Goal: Task Accomplishment & Management: Use online tool/utility

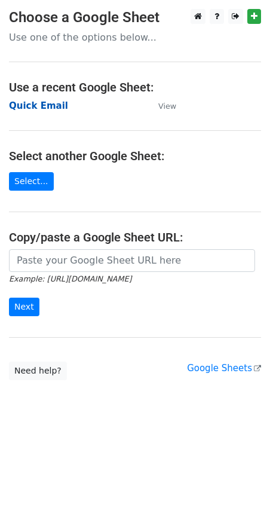
click at [26, 108] on strong "Quick Email" at bounding box center [38, 105] width 59 height 11
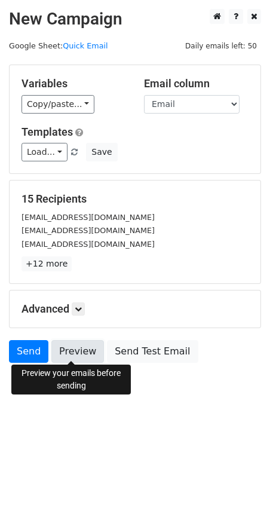
click at [75, 350] on link "Preview" at bounding box center [77, 351] width 53 height 23
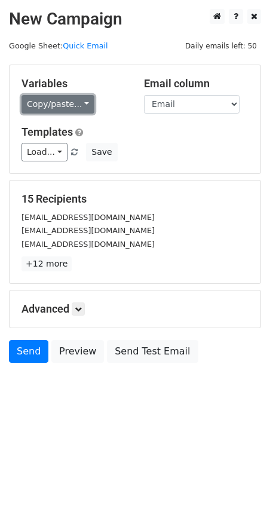
click at [61, 99] on link "Copy/paste..." at bounding box center [58, 104] width 73 height 19
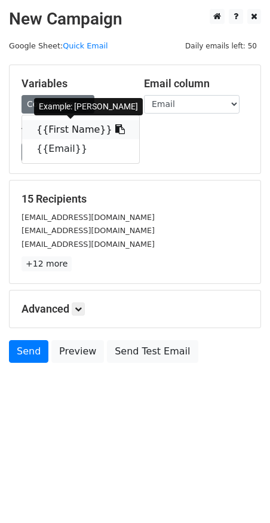
click at [59, 127] on link "{{First Name}}" at bounding box center [80, 129] width 117 height 19
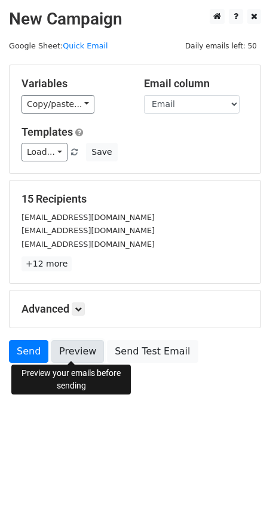
click at [68, 343] on link "Preview" at bounding box center [77, 351] width 53 height 23
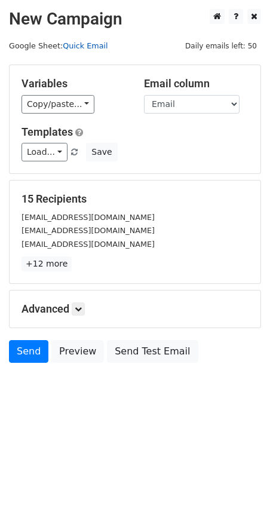
click at [93, 45] on link "Quick Email" at bounding box center [85, 45] width 45 height 9
click at [37, 258] on link "+12 more" at bounding box center [47, 263] width 50 height 15
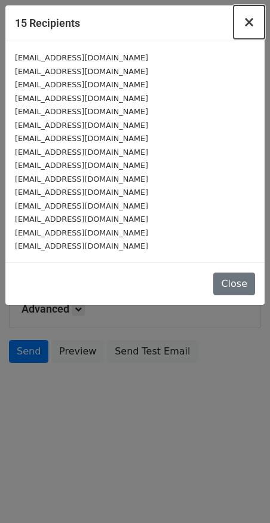
click at [252, 19] on span "×" at bounding box center [249, 22] width 12 height 17
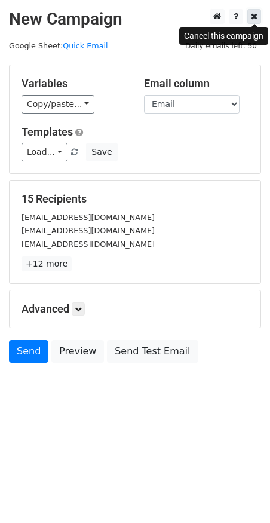
click at [253, 20] on icon at bounding box center [254, 16] width 7 height 8
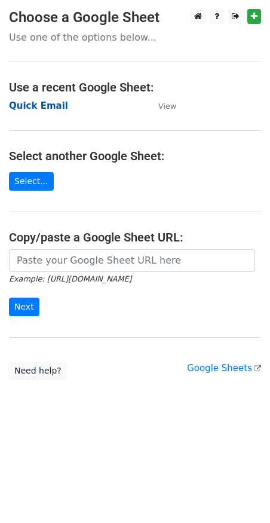
click at [24, 108] on strong "Quick Email" at bounding box center [38, 105] width 59 height 11
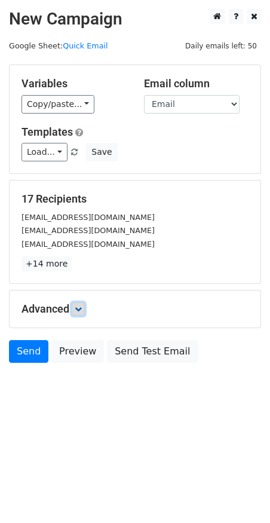
click at [79, 305] on icon at bounding box center [78, 308] width 7 height 7
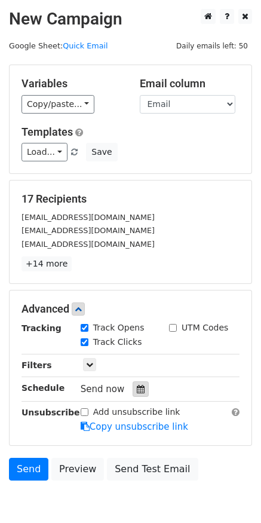
click at [137, 386] on icon at bounding box center [141, 389] width 8 height 8
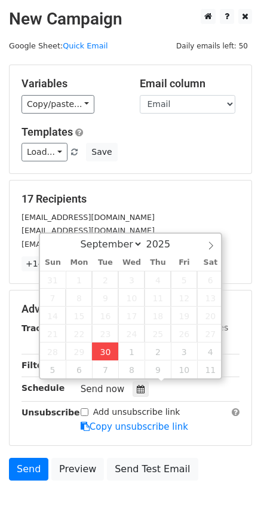
type input "2025-09-30 12:00"
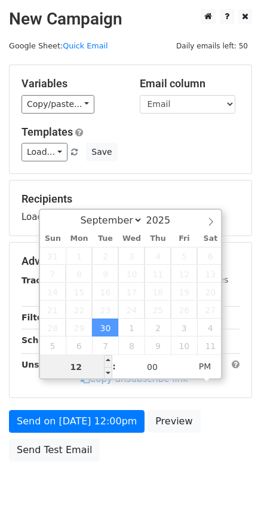
click at [80, 366] on input "12" at bounding box center [76, 367] width 73 height 24
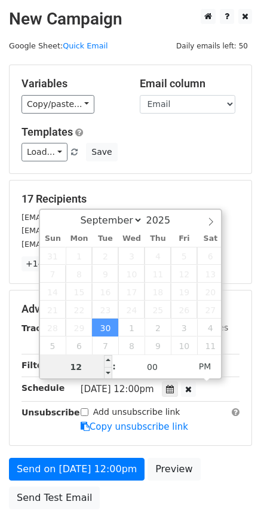
type input "1"
click at [77, 365] on input "1030" at bounding box center [76, 367] width 73 height 24
click at [92, 368] on input "1030" at bounding box center [76, 367] width 73 height 24
type input "10"
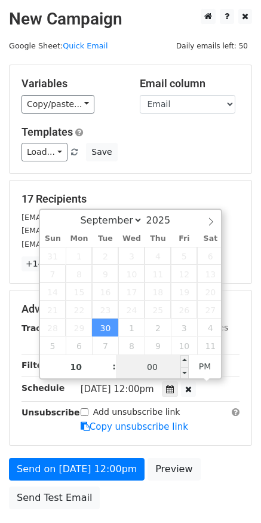
type input "2025-09-30 22:00"
click at [144, 366] on input "00" at bounding box center [152, 367] width 73 height 24
type input "30"
type input "2025-09-30 10:30"
click at [201, 368] on span "PM" at bounding box center [205, 367] width 33 height 24
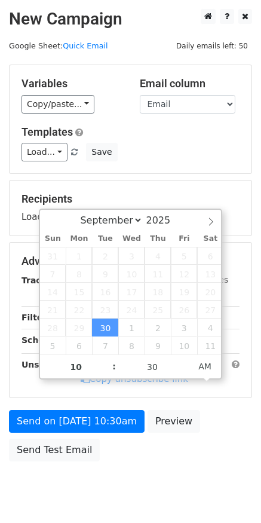
click at [165, 461] on div "Send on Sep 30 at 10:30am Preview Send Test Email" at bounding box center [130, 438] width 261 height 57
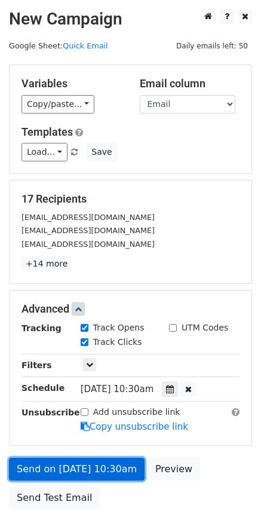
click at [62, 467] on link "Send on Sep 30 at 10:30am" at bounding box center [77, 469] width 136 height 23
